Goal: Task Accomplishment & Management: Use online tool/utility

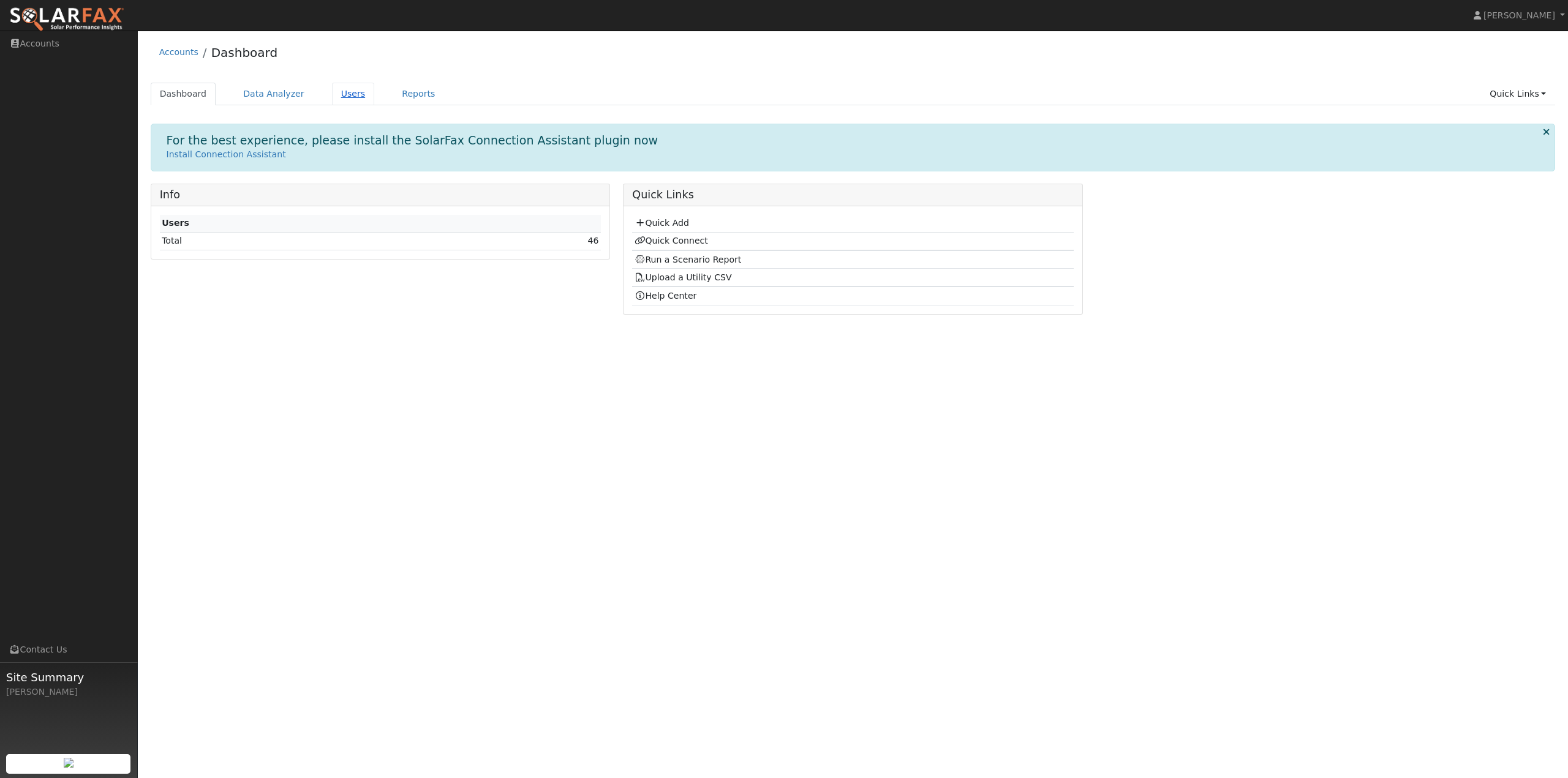
click at [335, 95] on link "Users" at bounding box center [353, 94] width 43 height 23
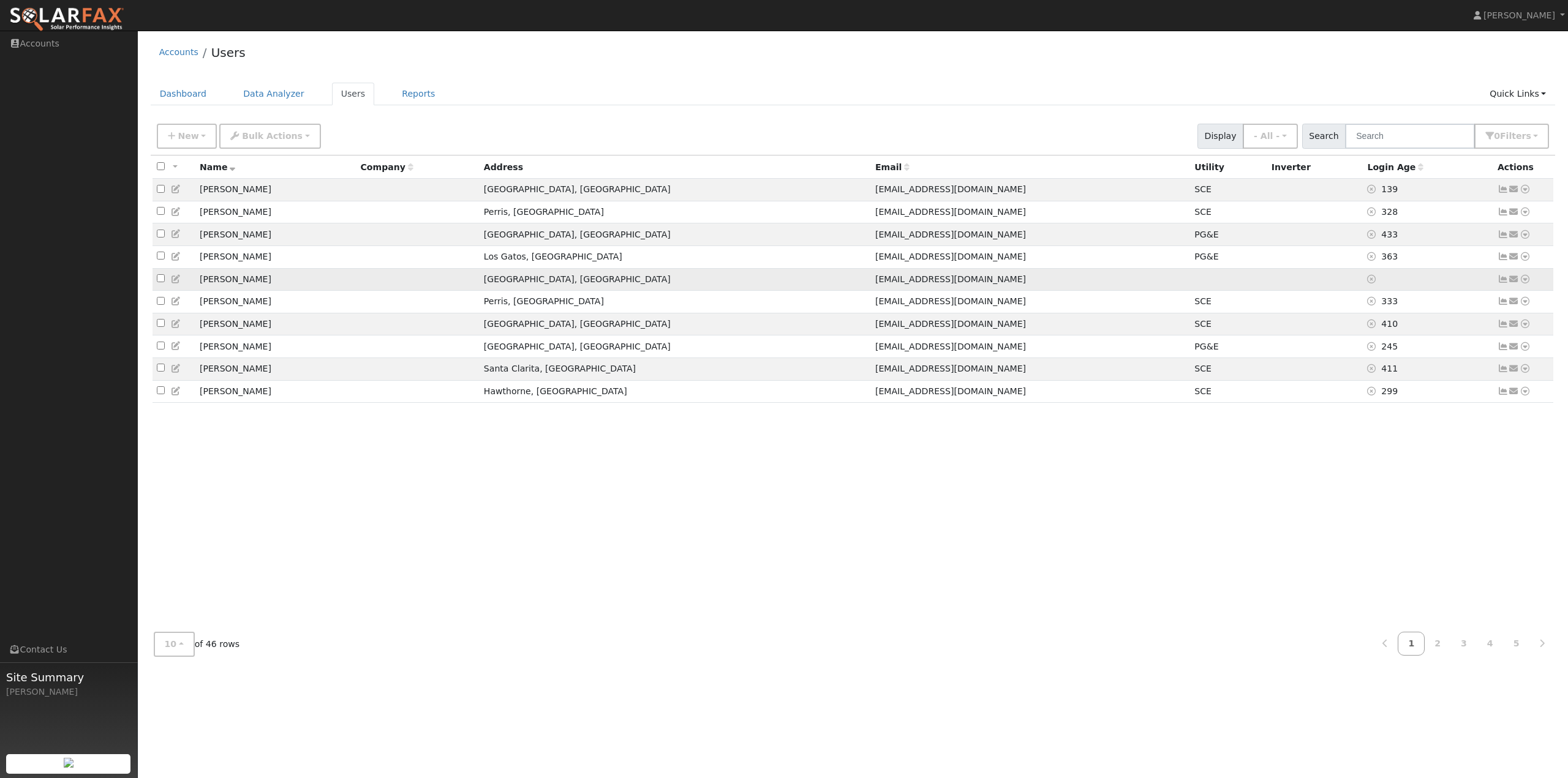
click at [1525, 282] on icon at bounding box center [1525, 279] width 11 height 9
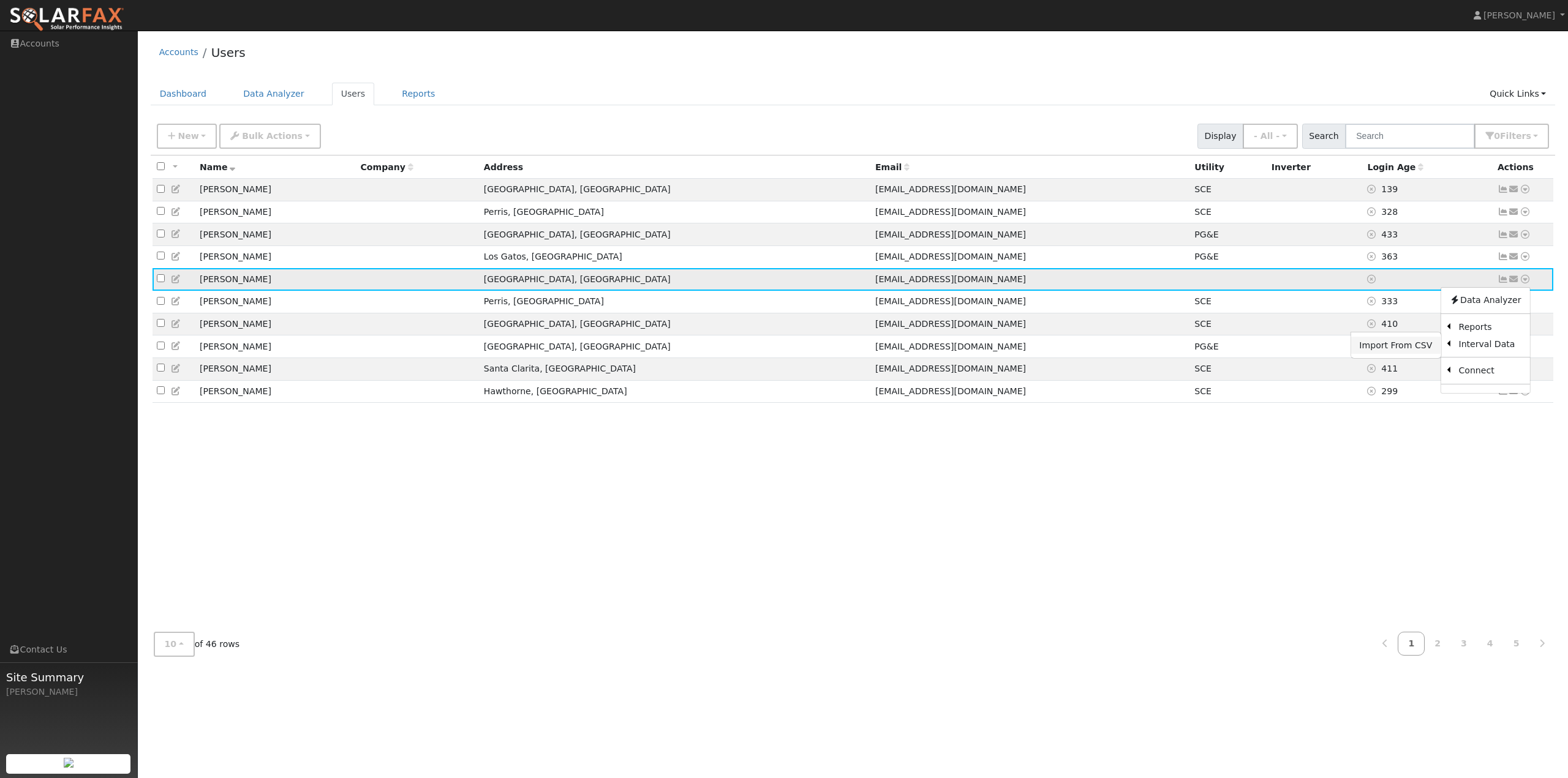
click at [1415, 346] on link "Import From CSV" at bounding box center [1395, 345] width 90 height 17
